Goal: Register for event/course

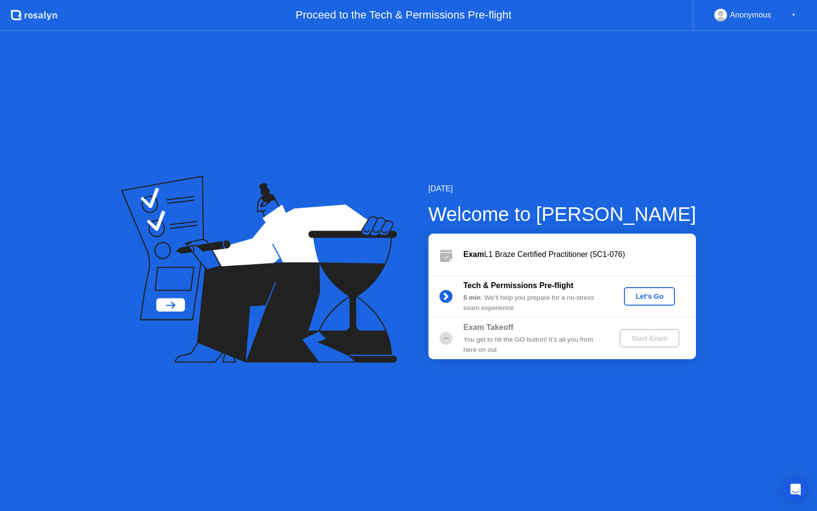
click at [653, 298] on div "Let's Go" at bounding box center [649, 296] width 43 height 8
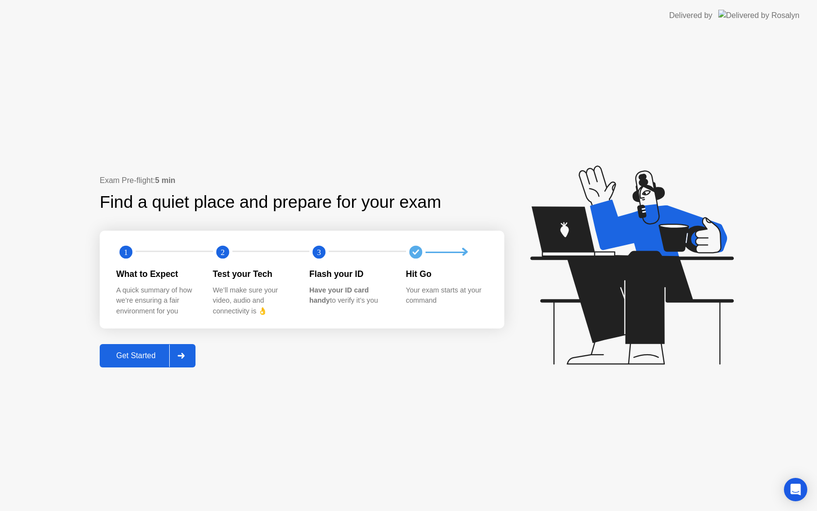
click at [143, 353] on div "Get Started" at bounding box center [136, 355] width 67 height 9
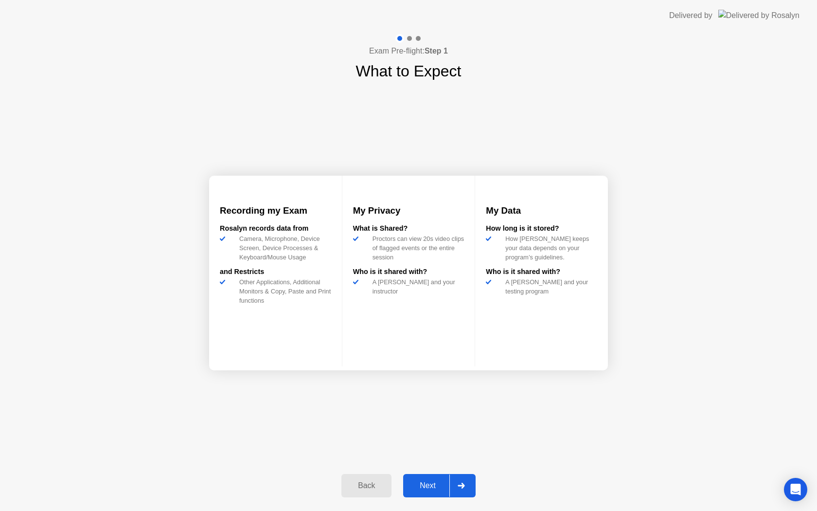
click at [429, 487] on div "Next" at bounding box center [427, 485] width 43 height 9
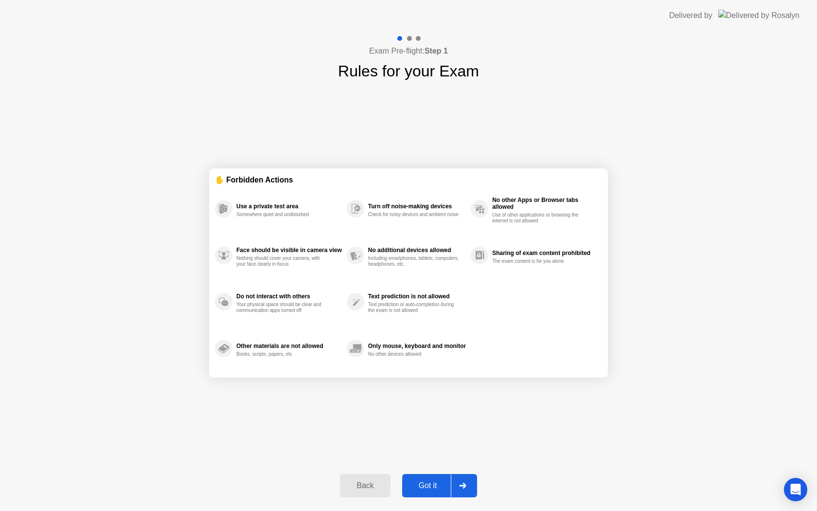
click at [432, 487] on div "Got it" at bounding box center [428, 485] width 46 height 9
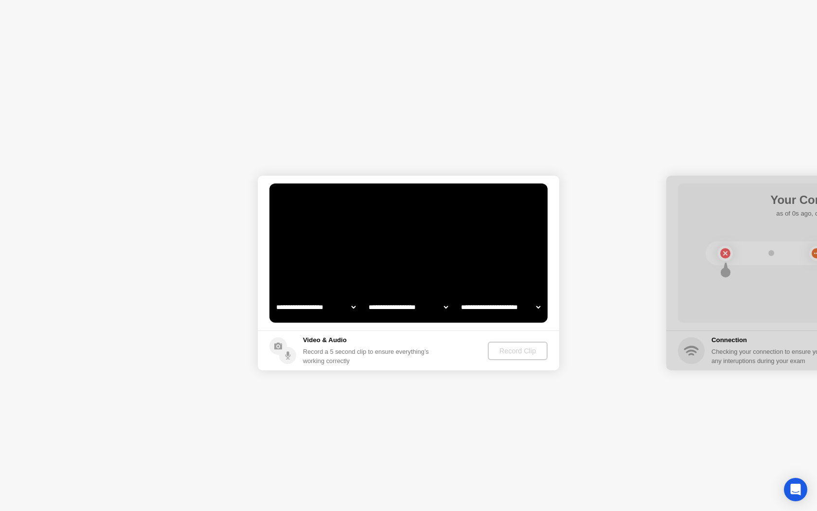
select select "**********"
select select "*******"
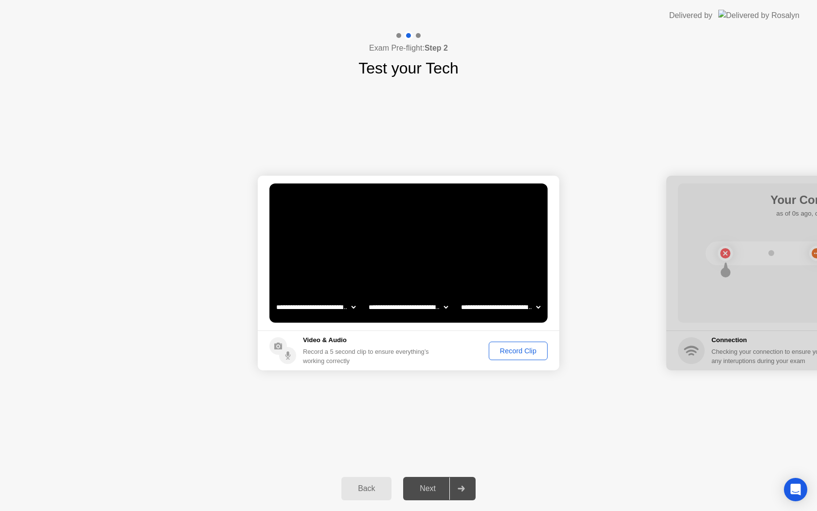
click at [517, 353] on div "Record Clip" at bounding box center [518, 351] width 52 height 8
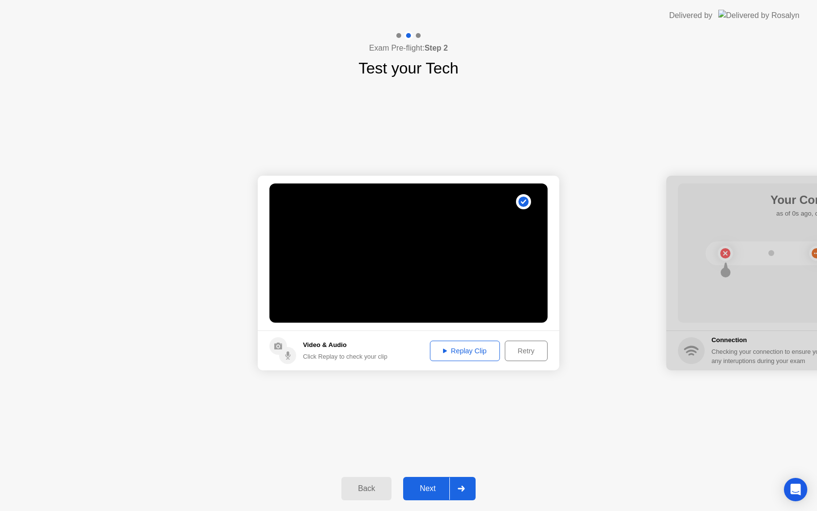
click at [466, 345] on button "Replay Clip" at bounding box center [465, 350] width 70 height 20
click at [463, 351] on div "Replay Clip" at bounding box center [464, 351] width 63 height 8
click at [527, 351] on div "Retry" at bounding box center [526, 351] width 36 height 8
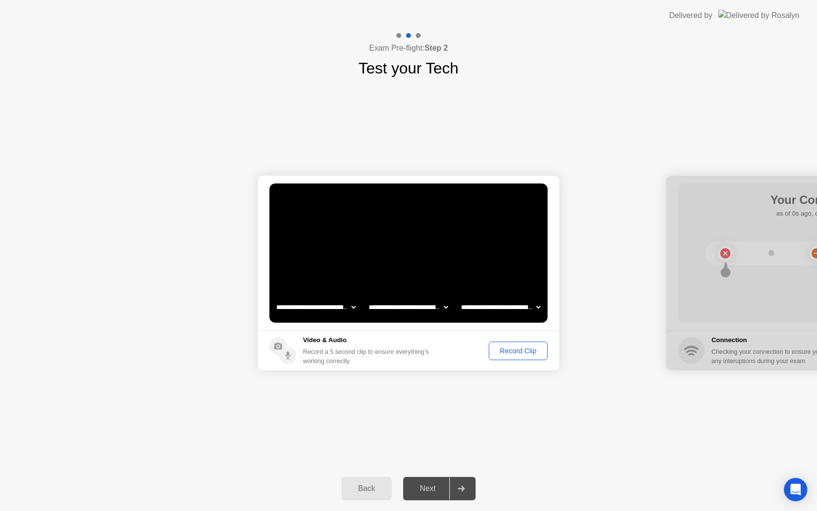
click at [515, 349] on div "Record Clip" at bounding box center [518, 351] width 52 height 8
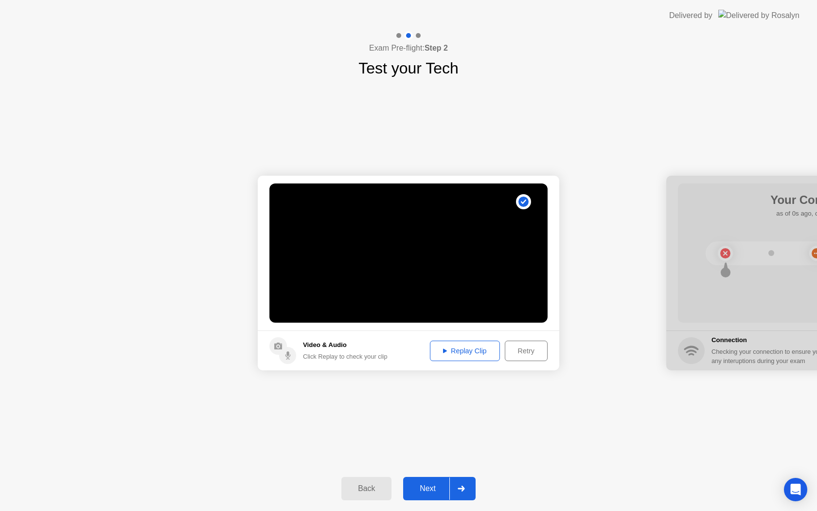
click at [464, 349] on div "Replay Clip" at bounding box center [464, 351] width 63 height 8
click at [432, 487] on div "Next" at bounding box center [427, 488] width 43 height 9
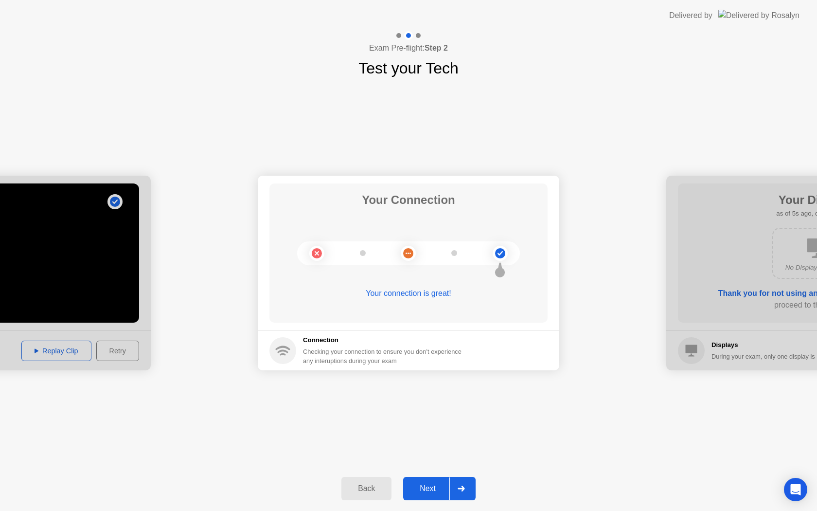
click at [424, 488] on div "Next" at bounding box center [427, 488] width 43 height 9
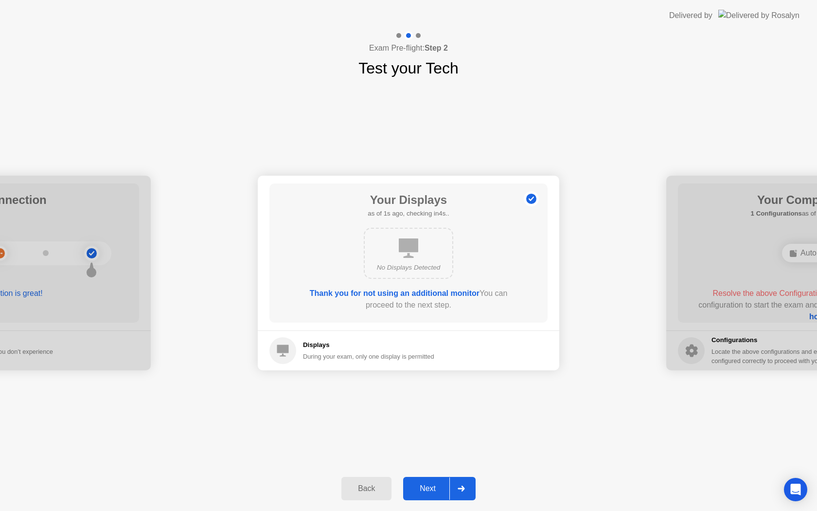
click at [432, 487] on div "Next" at bounding box center [427, 488] width 43 height 9
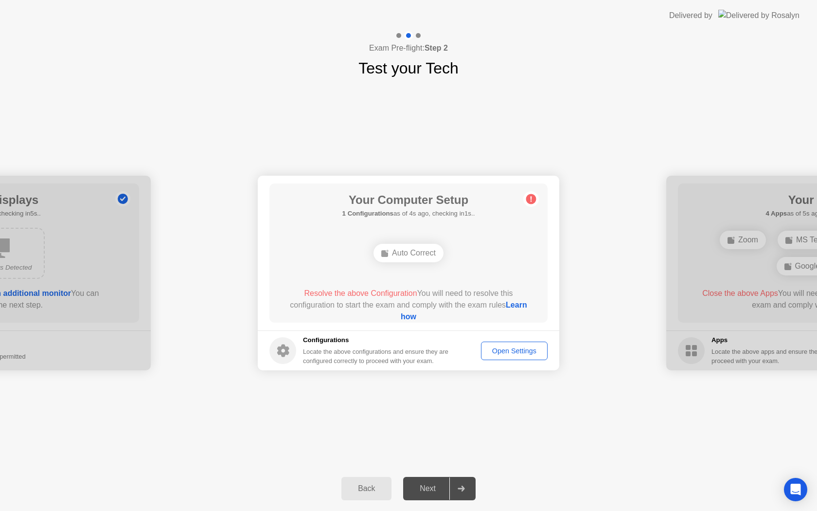
click at [512, 352] on div "Open Settings" at bounding box center [514, 351] width 60 height 8
click at [413, 255] on div "Auto Correct" at bounding box center [408, 253] width 70 height 18
click at [409, 316] on link "Learn how" at bounding box center [464, 310] width 126 height 20
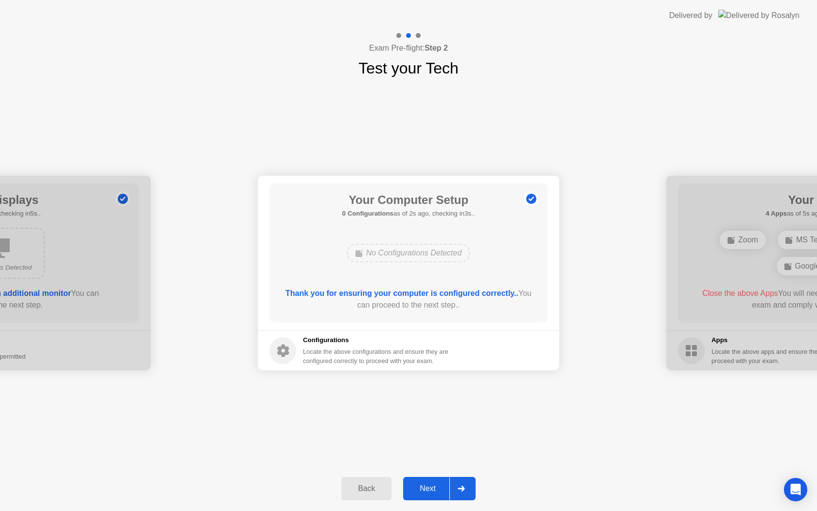
click at [430, 488] on div "Next" at bounding box center [427, 488] width 43 height 9
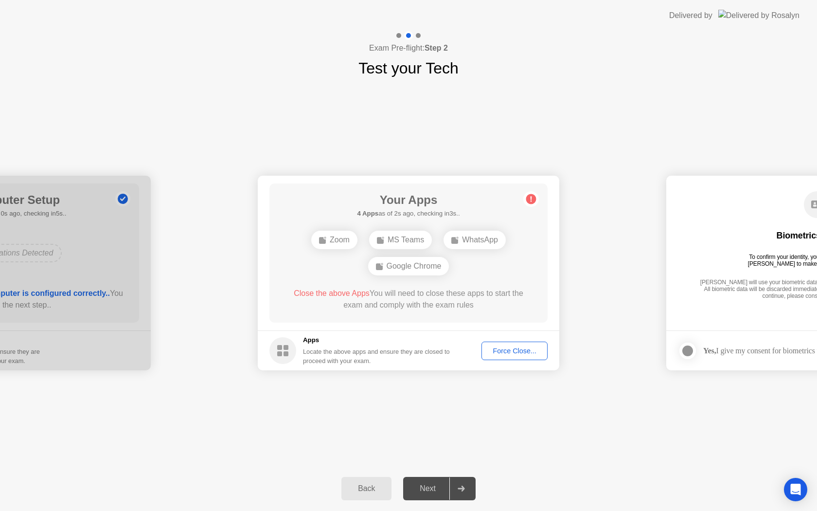
click at [516, 349] on div "Force Close..." at bounding box center [514, 351] width 59 height 8
click at [510, 352] on div "Force Close..." at bounding box center [514, 351] width 59 height 8
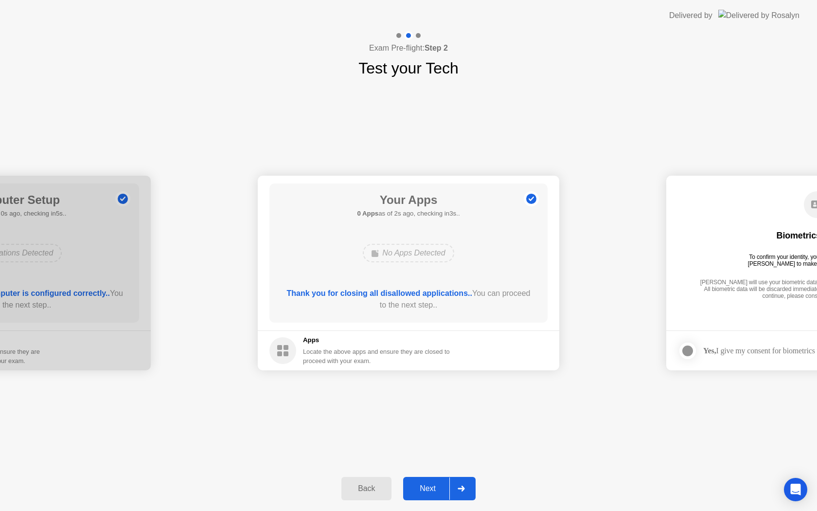
click at [424, 488] on div "Next" at bounding box center [427, 488] width 43 height 9
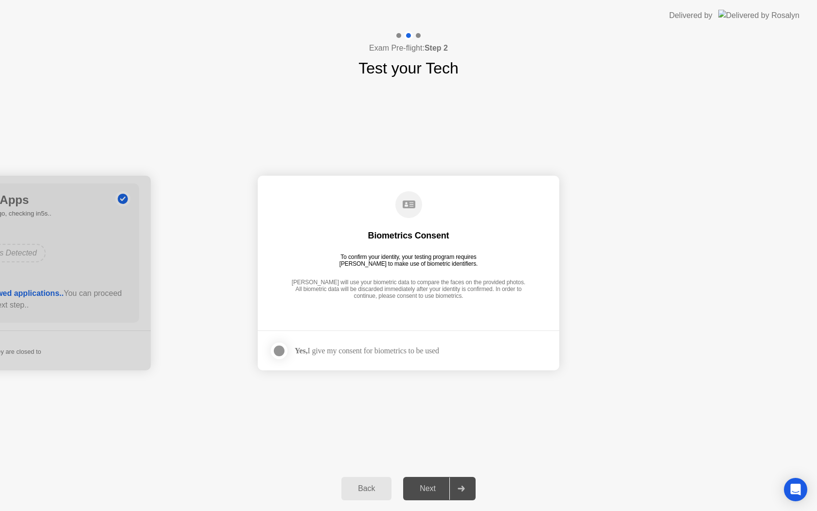
click at [278, 347] on div at bounding box center [279, 351] width 12 height 12
click at [430, 487] on div "Next" at bounding box center [427, 488] width 43 height 9
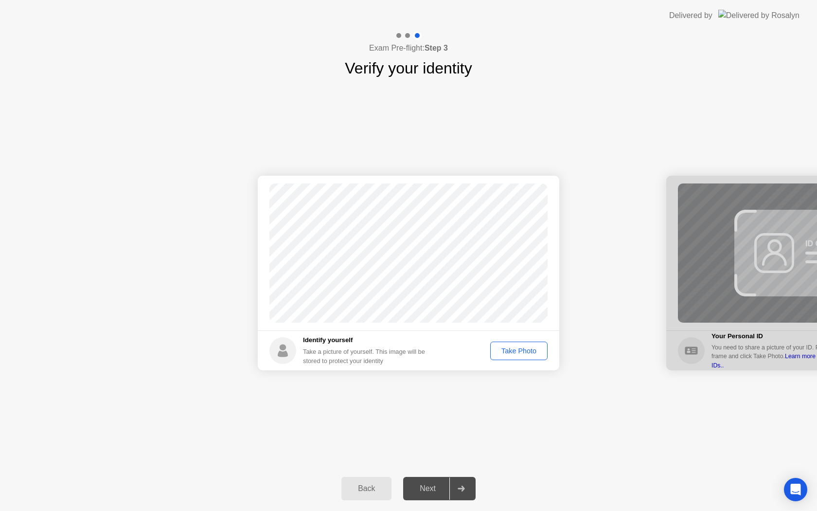
click at [521, 352] on div "Take Photo" at bounding box center [519, 351] width 51 height 8
click at [425, 487] on div "Next" at bounding box center [427, 488] width 43 height 9
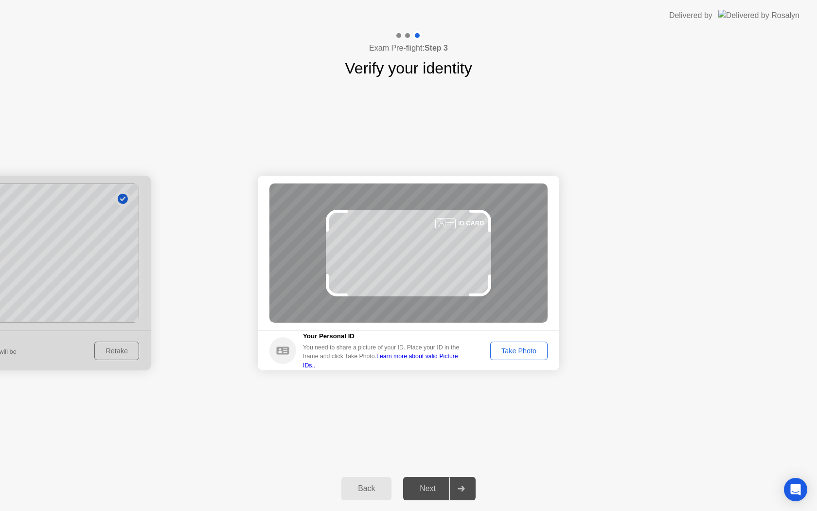
click at [519, 349] on div "Take Photo" at bounding box center [519, 351] width 51 height 8
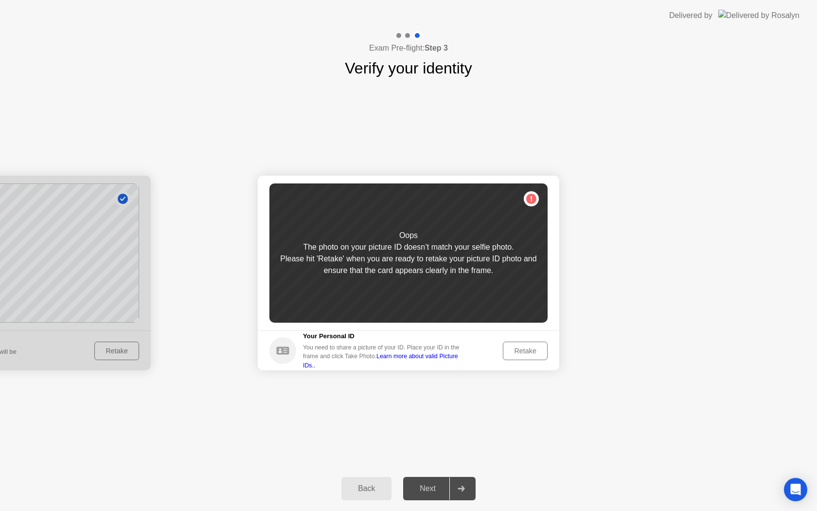
click at [456, 359] on link "Learn more about valid Picture IDs.." at bounding box center [380, 361] width 155 height 16
click at [525, 348] on div "Retake" at bounding box center [525, 351] width 38 height 8
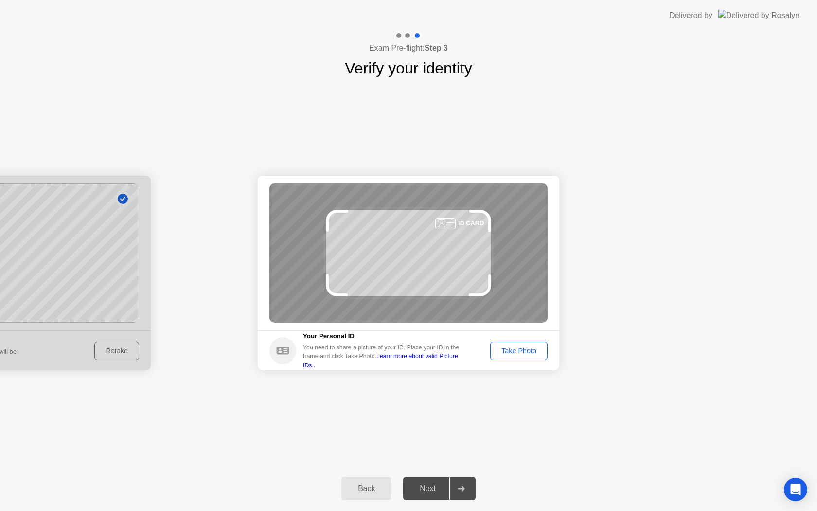
click at [521, 350] on div "Take Photo" at bounding box center [519, 351] width 51 height 8
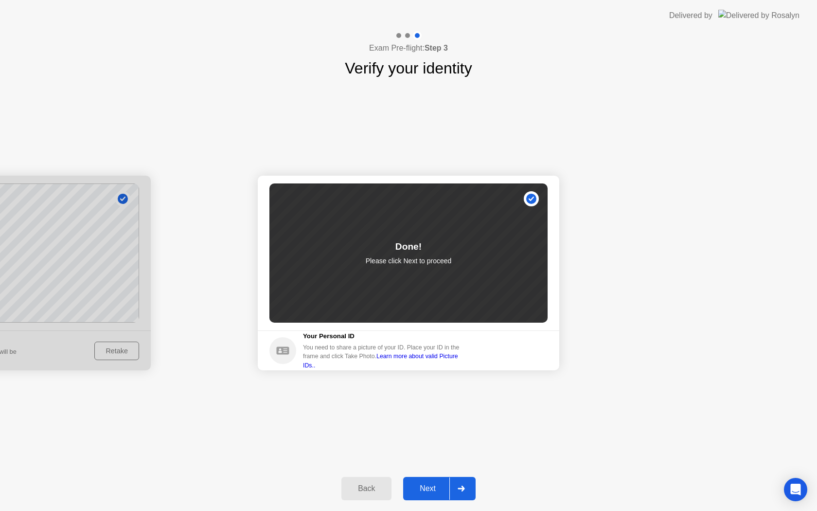
click at [431, 491] on div "Next" at bounding box center [427, 488] width 43 height 9
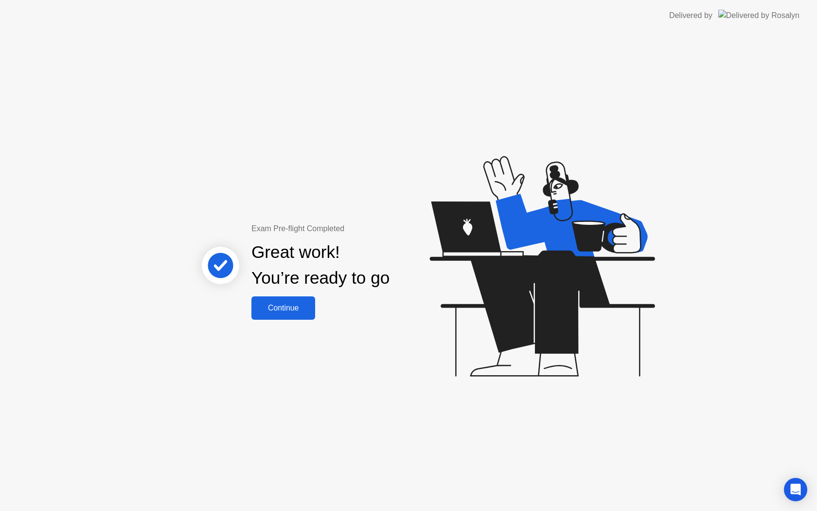
click at [289, 310] on div "Continue" at bounding box center [283, 307] width 58 height 9
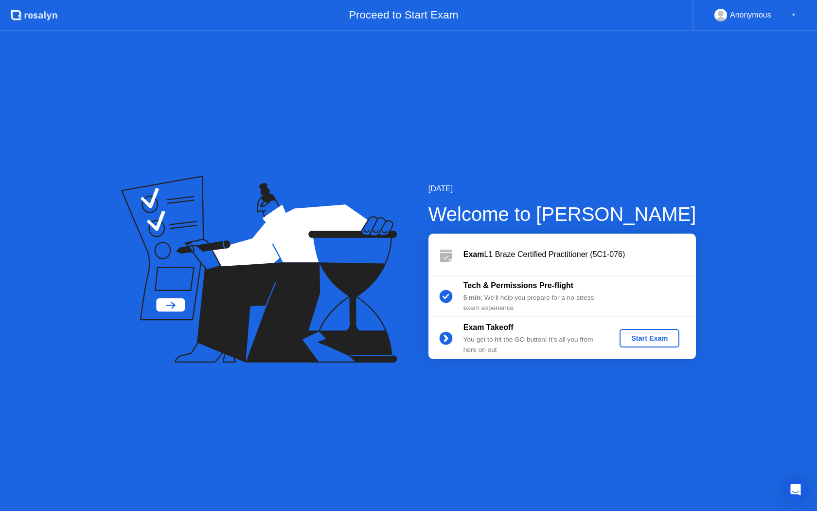
click at [654, 339] on div "Start Exam" at bounding box center [649, 338] width 52 height 8
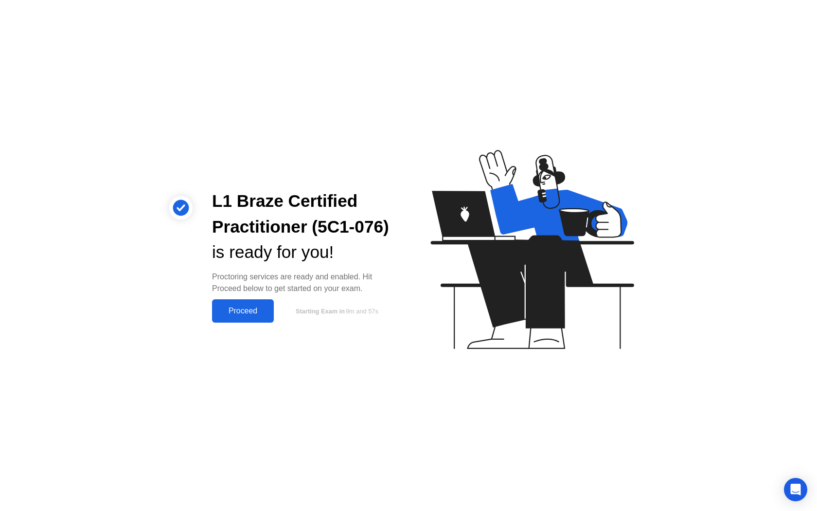
click at [239, 310] on div "Proceed" at bounding box center [243, 310] width 56 height 9
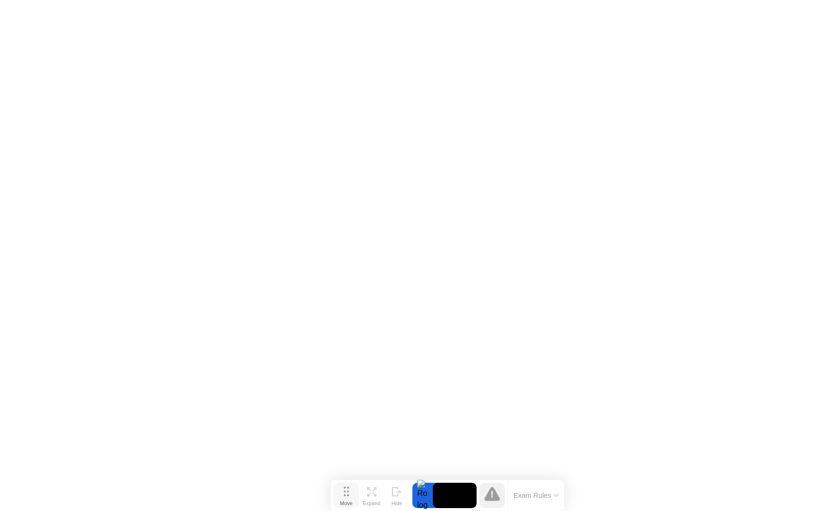
drag, startPoint x: 306, startPoint y: 491, endPoint x: 345, endPoint y: 505, distance: 41.4
click at [345, 505] on button "Move" at bounding box center [346, 494] width 25 height 25
click div "End Proctoring Session"
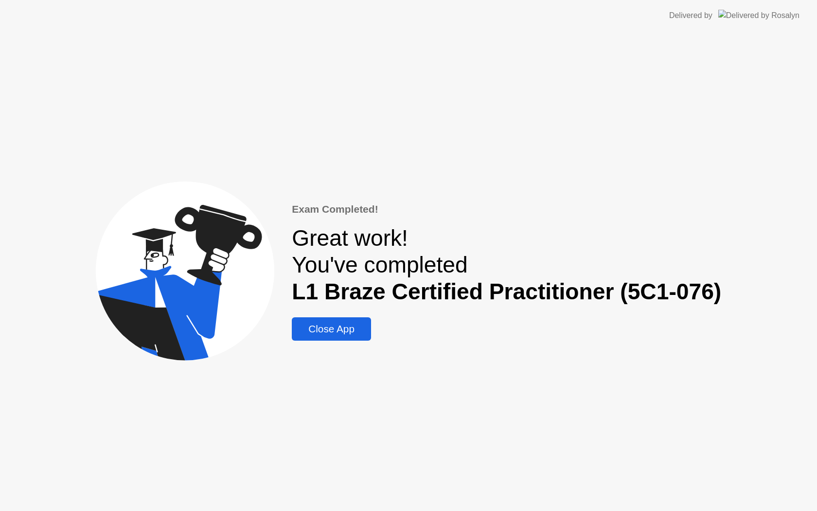
click at [323, 327] on div "Close App" at bounding box center [331, 329] width 73 height 12
